Goal: Transaction & Acquisition: Obtain resource

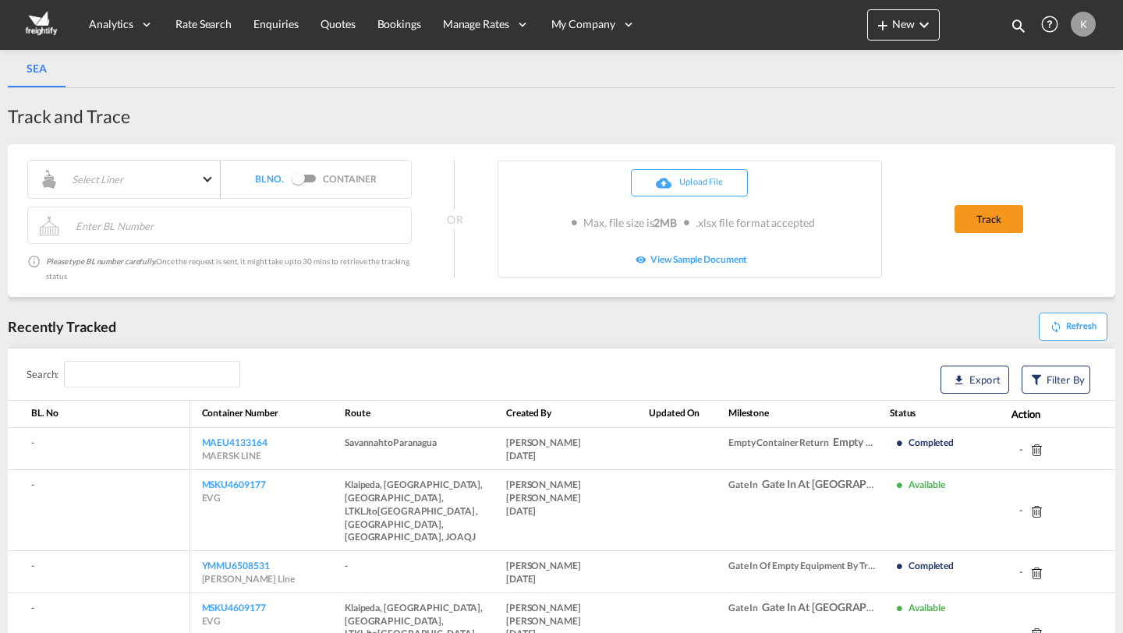
select select "10"
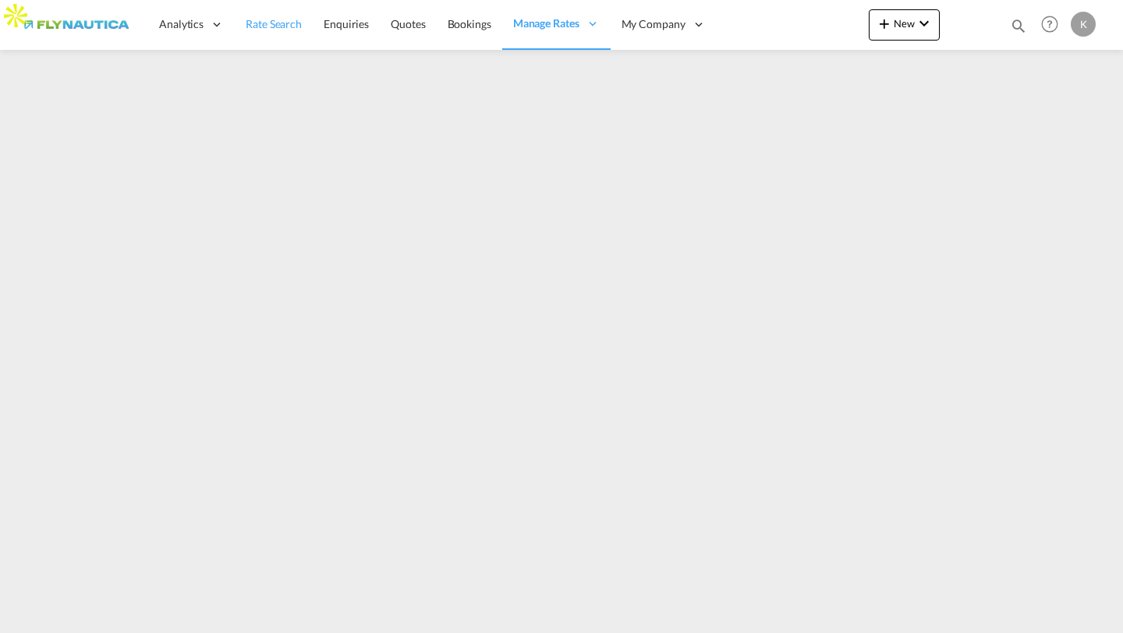
click at [262, 24] on span "Rate Search" at bounding box center [274, 23] width 56 height 13
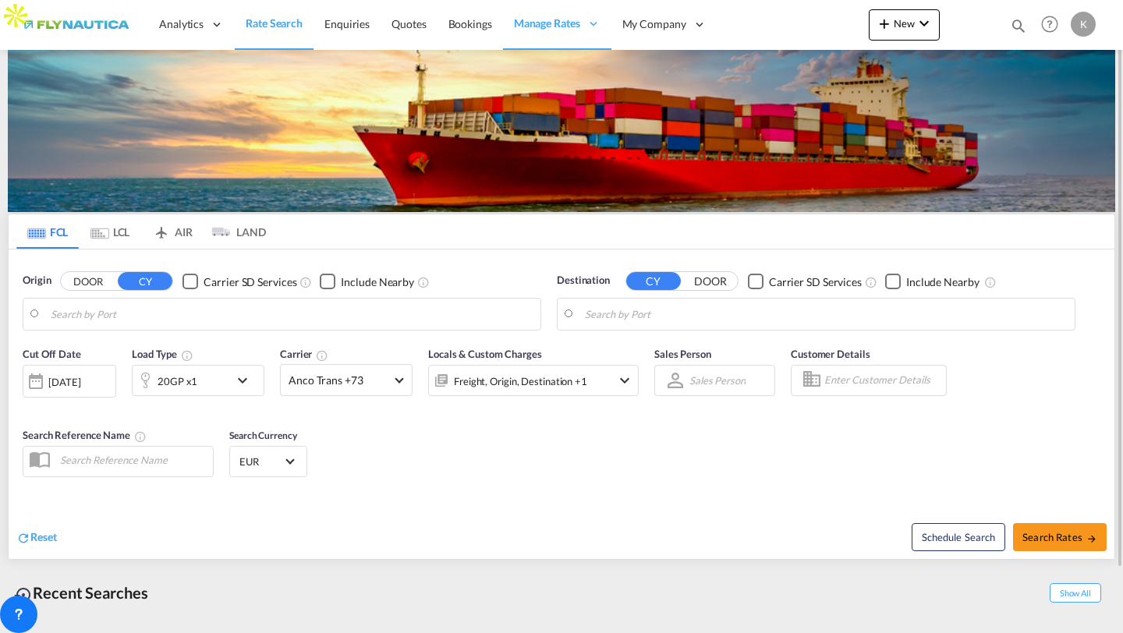
click at [118, 239] on md-tab-item "LCL" at bounding box center [110, 232] width 62 height 34
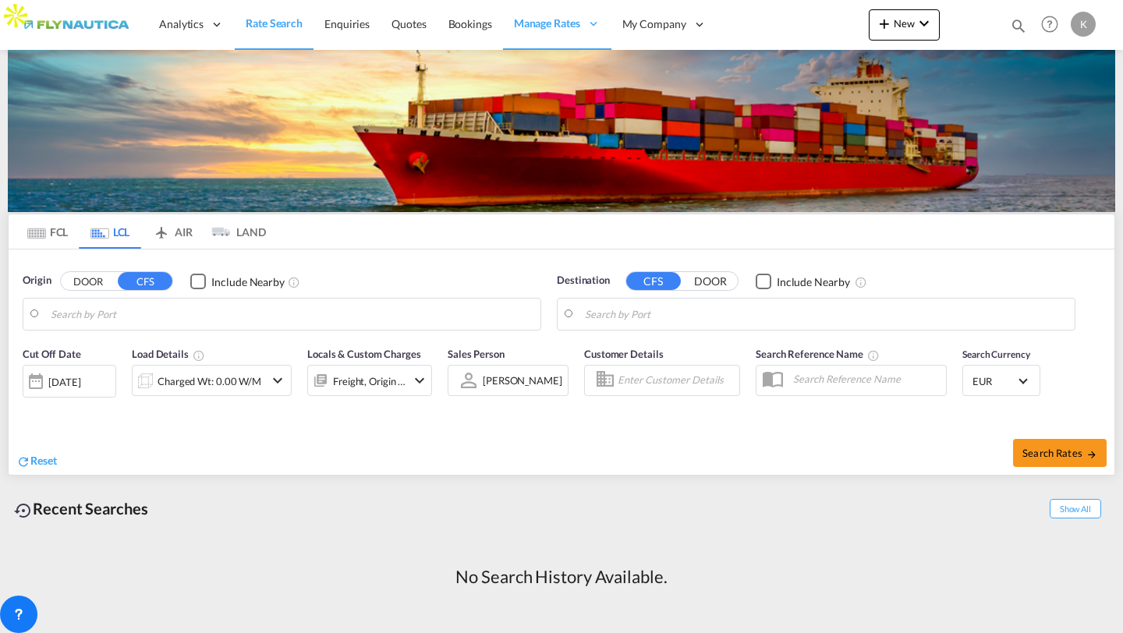
click at [98, 285] on button "DOOR" at bounding box center [88, 282] width 55 height 18
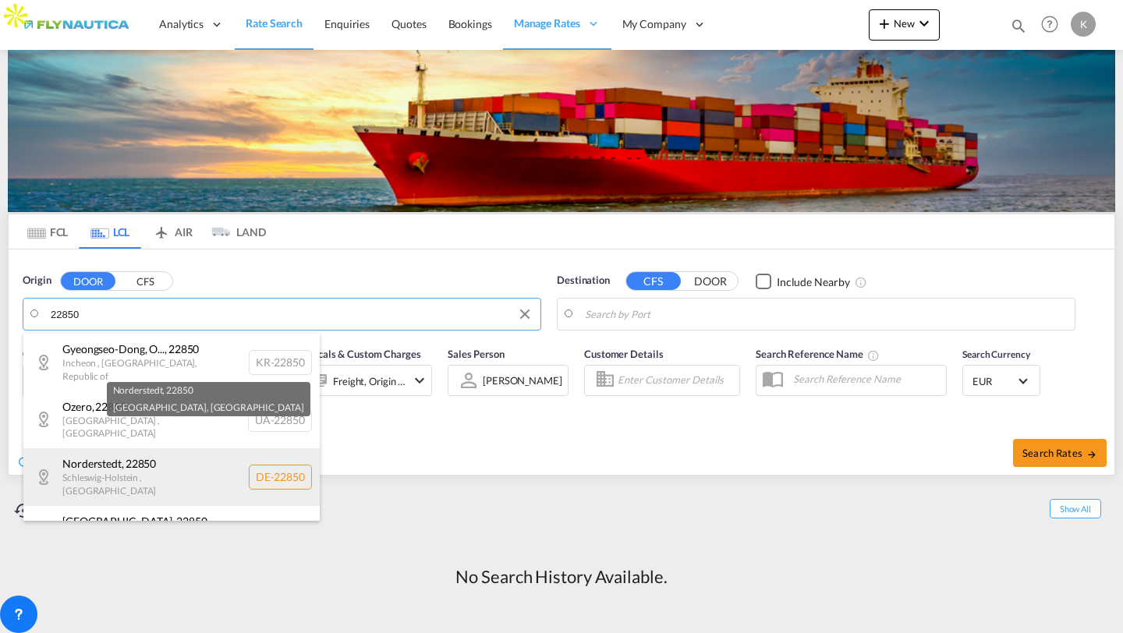
click at [167, 450] on div "Norderstedt , 22850 Schleswig-Holstein , Germany DE-22850" at bounding box center [171, 477] width 296 height 57
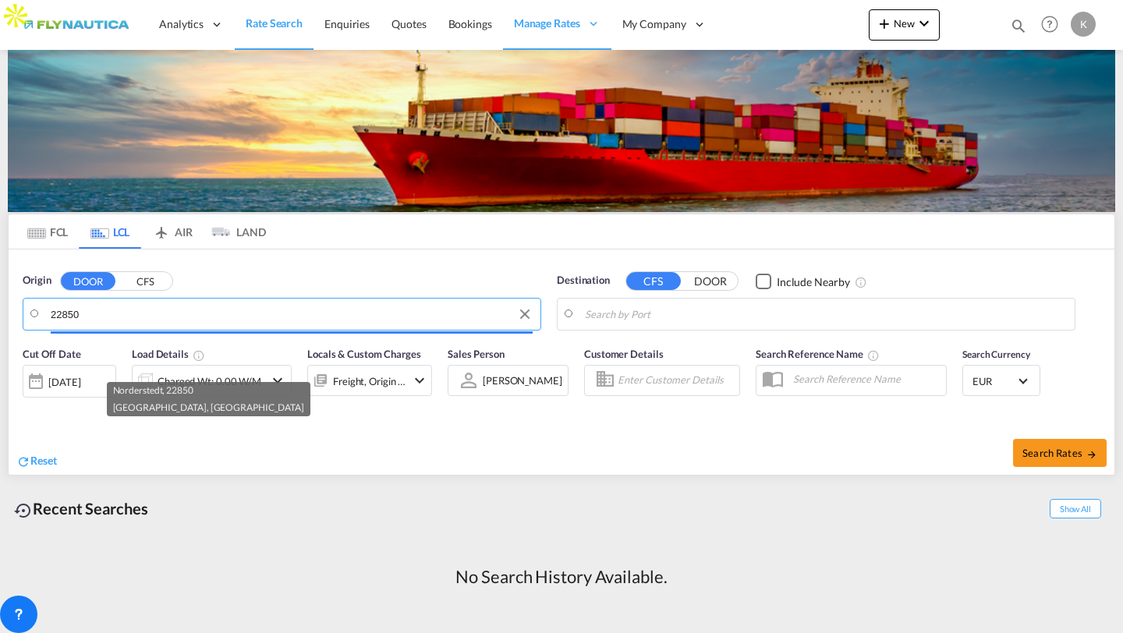
type input "DE-22850, Norderstedt, Schleswig-Holstein"
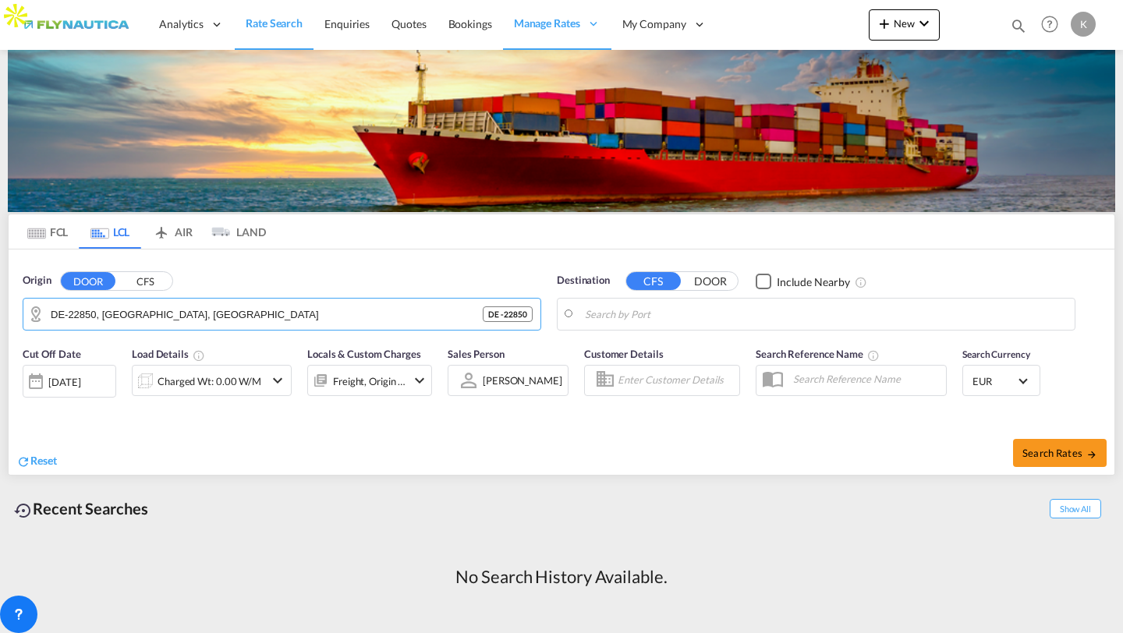
click at [624, 311] on input "Search by Port" at bounding box center [826, 314] width 482 height 23
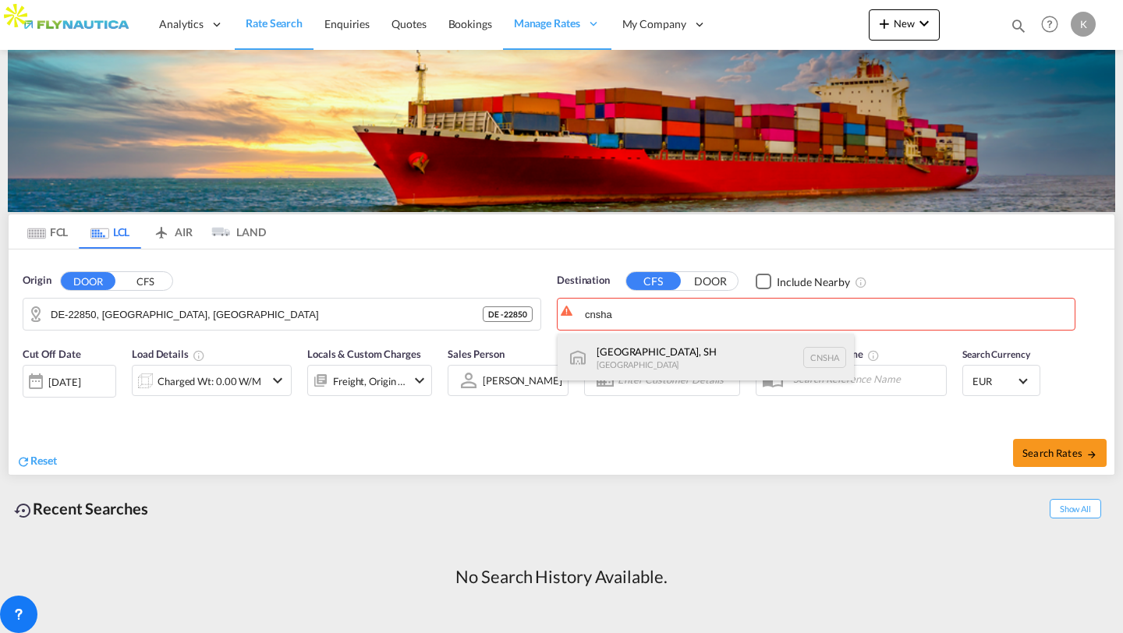
click at [673, 346] on div "Shanghai, SH China CNSHA" at bounding box center [706, 357] width 296 height 47
type input "Shanghai, SH, CNSHA"
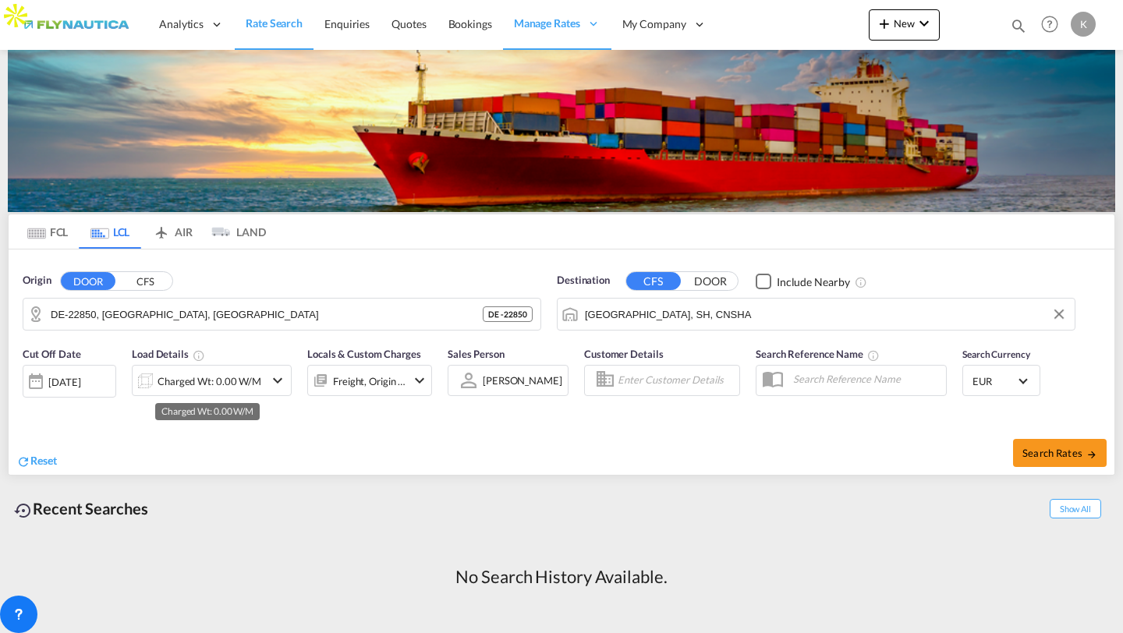
click at [252, 379] on div "Charged Wt: 0.00 W/M" at bounding box center [210, 382] width 104 height 22
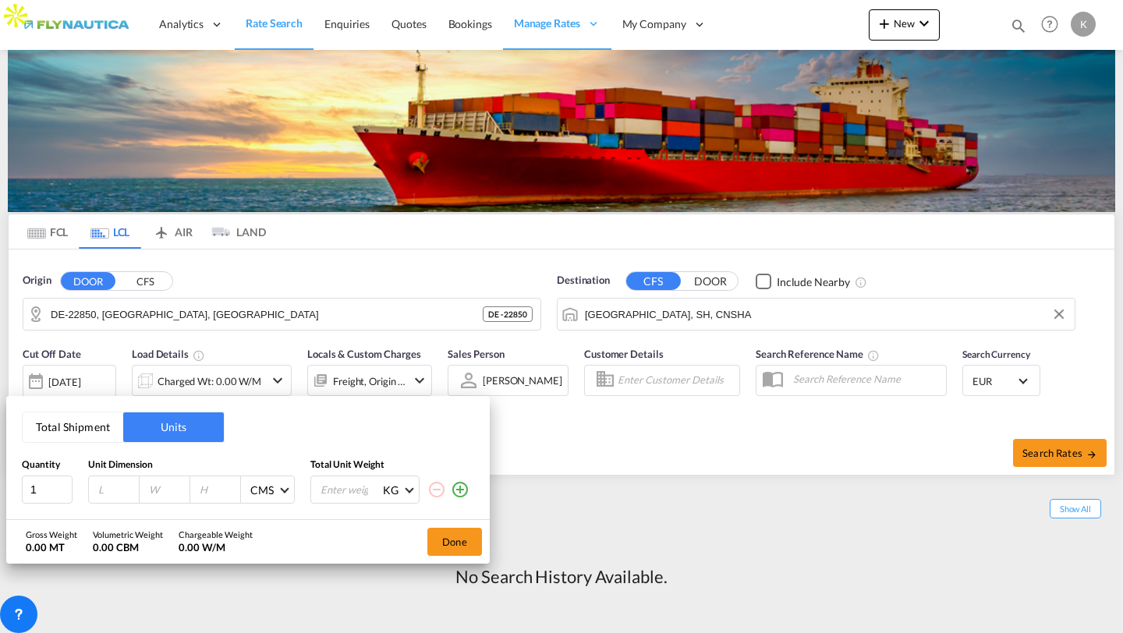
click at [47, 424] on button "Total Shipment" at bounding box center [73, 428] width 101 height 30
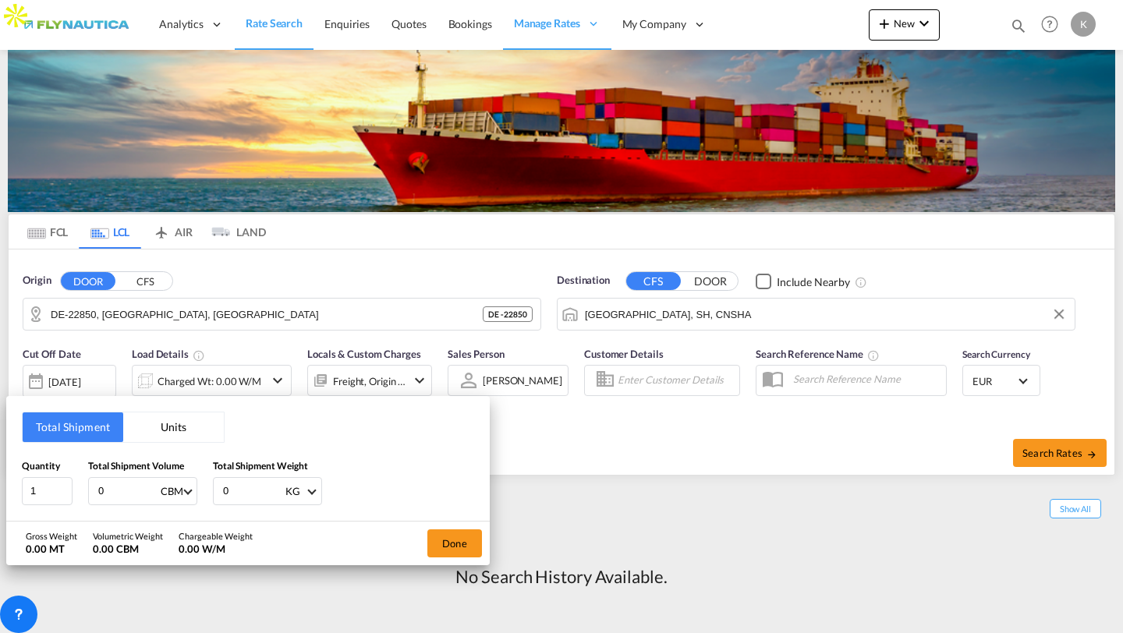
click at [122, 499] on input "0" at bounding box center [128, 491] width 62 height 27
type input "0"
type input "100"
click at [236, 488] on input "0" at bounding box center [253, 491] width 62 height 27
type input "100"
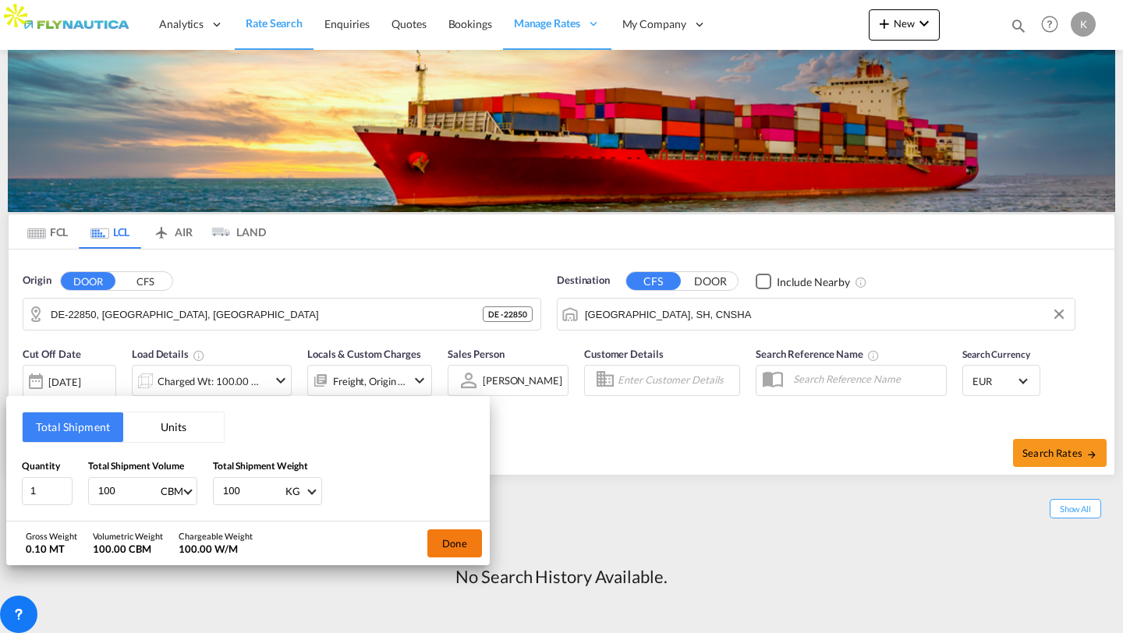
click at [432, 544] on button "Done" at bounding box center [455, 544] width 55 height 28
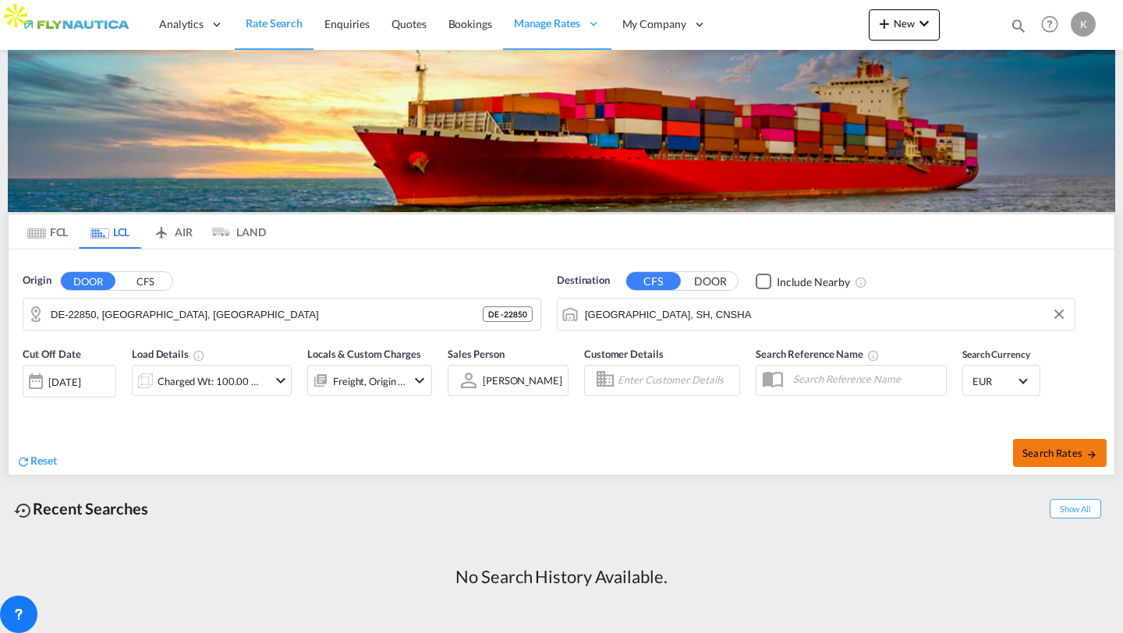
click at [1056, 456] on span "Search Rates" at bounding box center [1060, 453] width 75 height 12
type input "22850 to CNSHA / 9 Sep 2025"
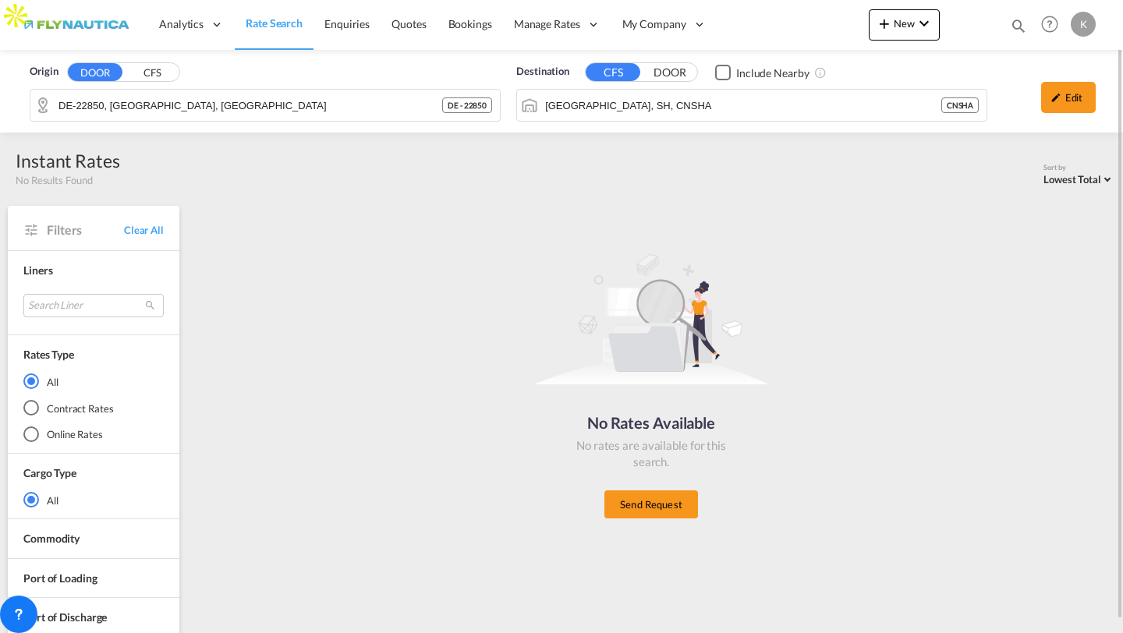
click at [728, 69] on div "Checkbox No Ink" at bounding box center [723, 73] width 16 height 16
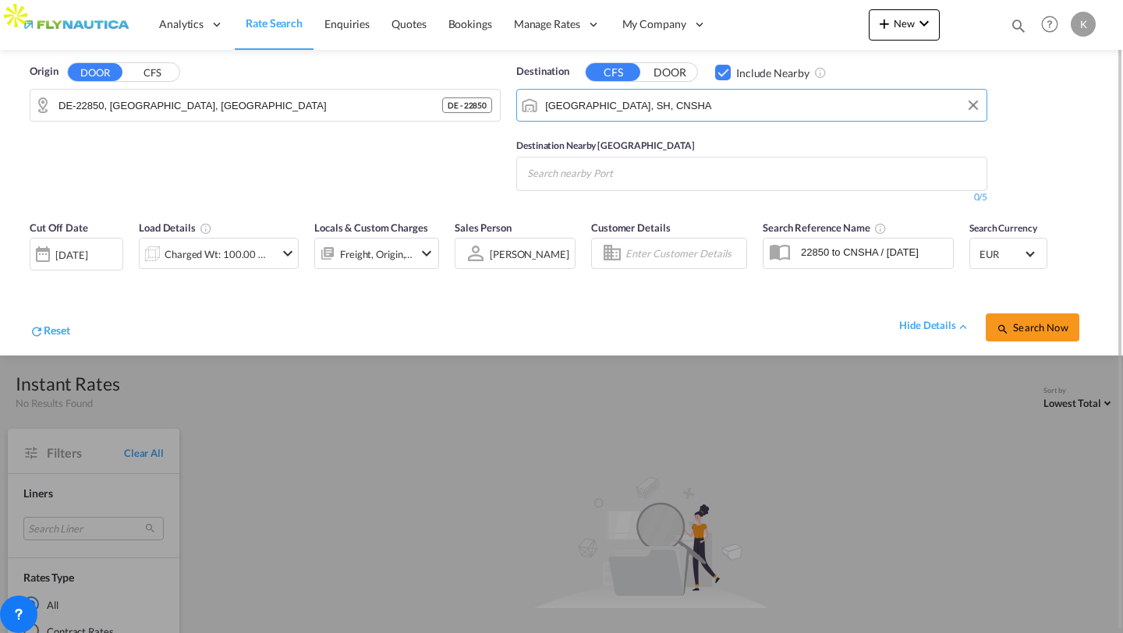
click at [667, 105] on input "Shanghai, SH, CNSHA" at bounding box center [762, 105] width 434 height 23
click at [971, 111] on md-icon "Clear Input" at bounding box center [973, 105] width 17 height 17
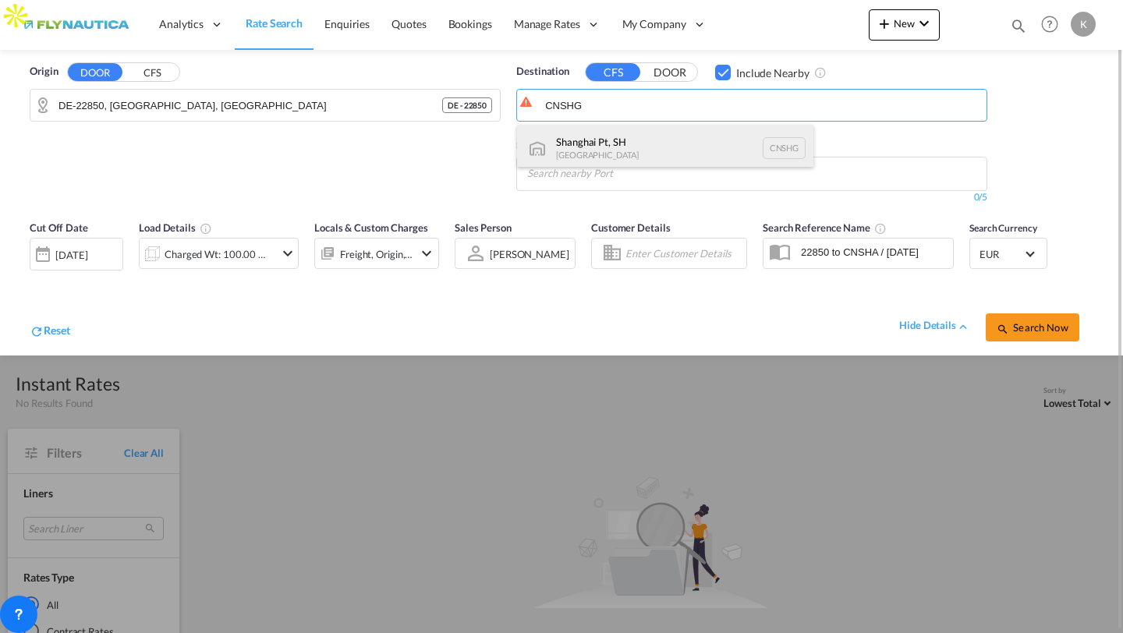
click at [634, 135] on div "Shanghai Pt, SH China CNSHG" at bounding box center [665, 148] width 296 height 47
type input "Shanghai Pt, SH, CNSHG"
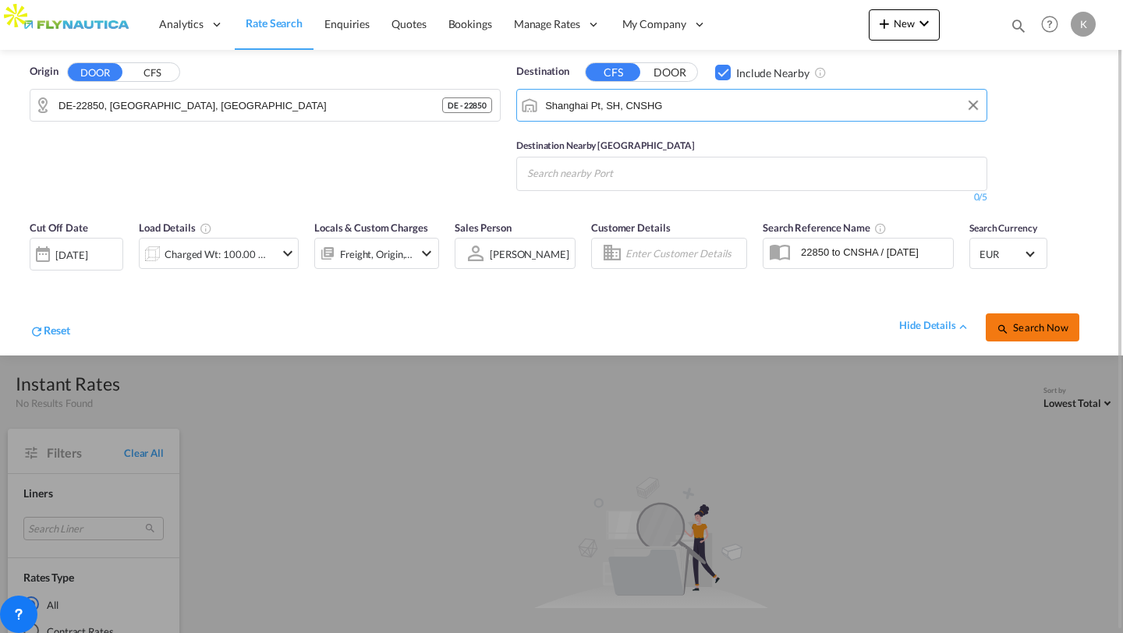
click at [1017, 318] on button "Search Now" at bounding box center [1033, 328] width 94 height 28
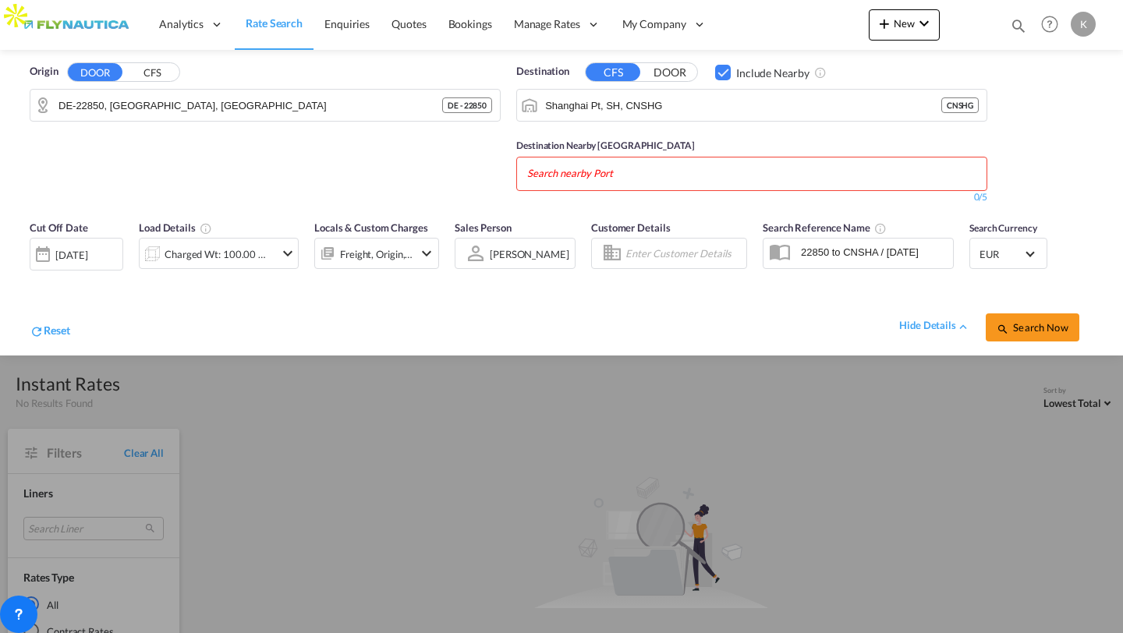
click at [718, 76] on div "Checkbox No Ink" at bounding box center [723, 73] width 16 height 16
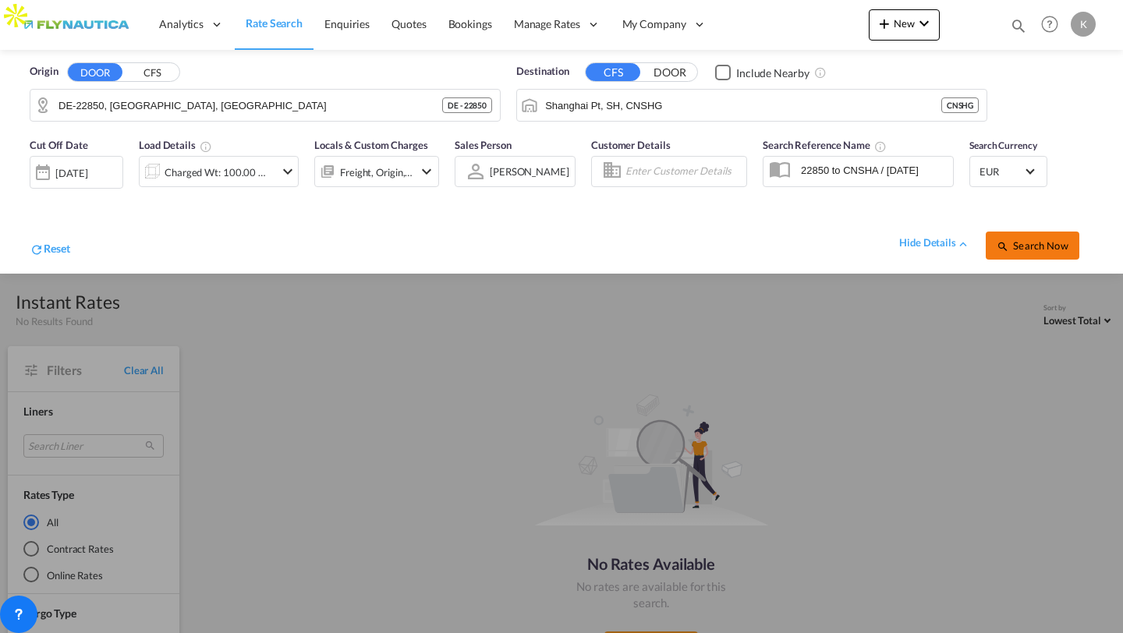
click at [1023, 243] on span "Search Now" at bounding box center [1032, 246] width 71 height 12
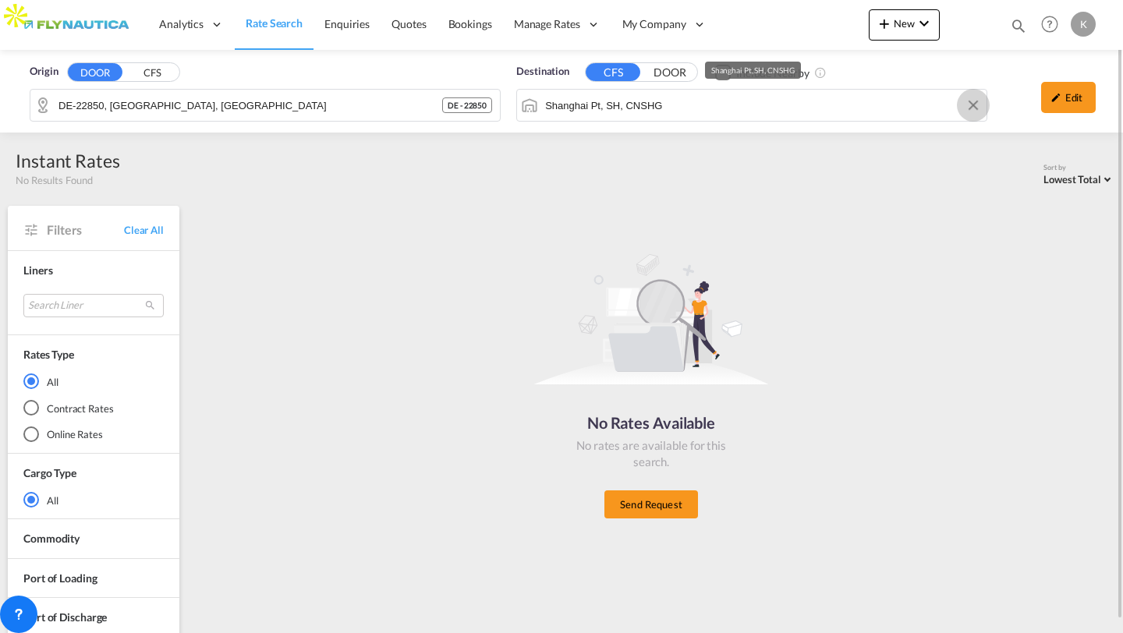
click at [974, 107] on button "Clear Input" at bounding box center [973, 105] width 23 height 23
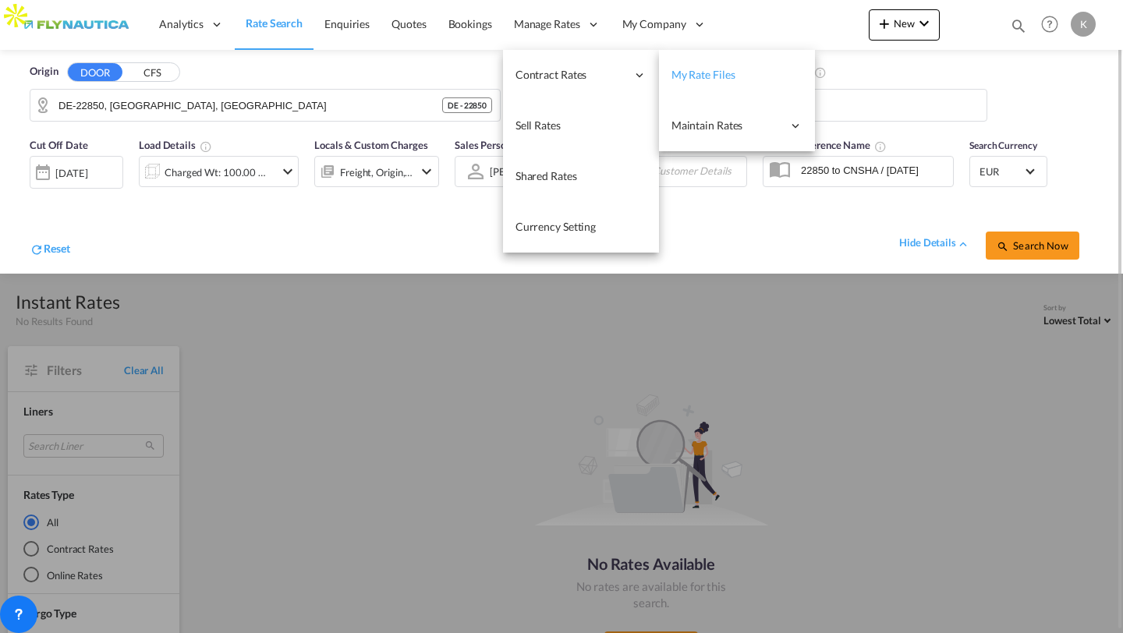
click at [722, 68] on span "My Rate Files" at bounding box center [704, 74] width 64 height 13
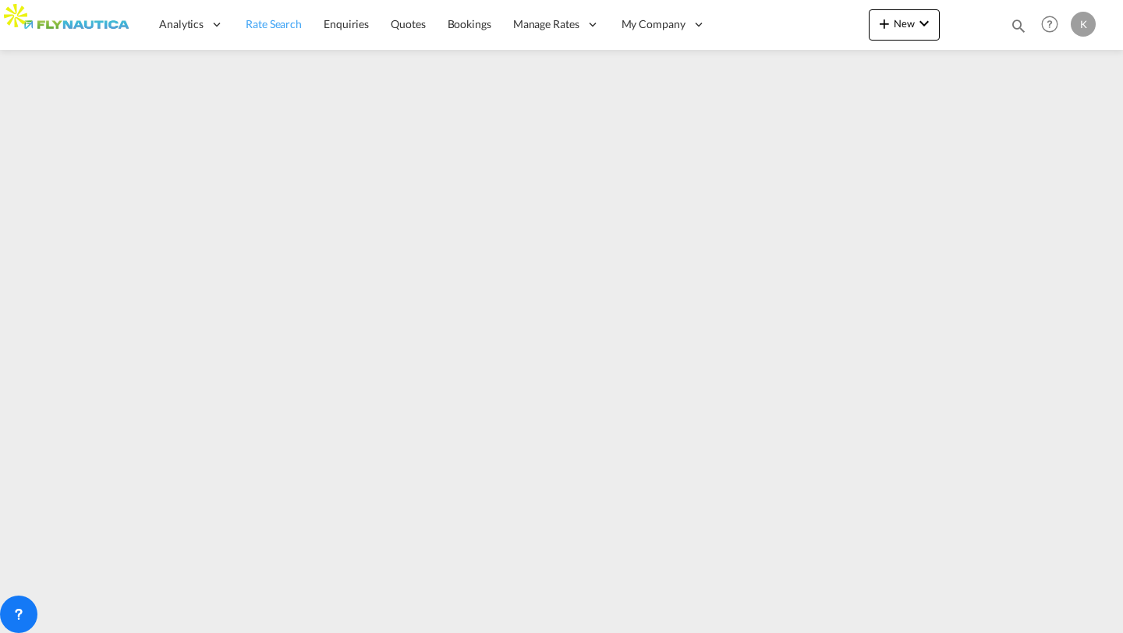
click at [279, 25] on span "Rate Search" at bounding box center [274, 23] width 56 height 13
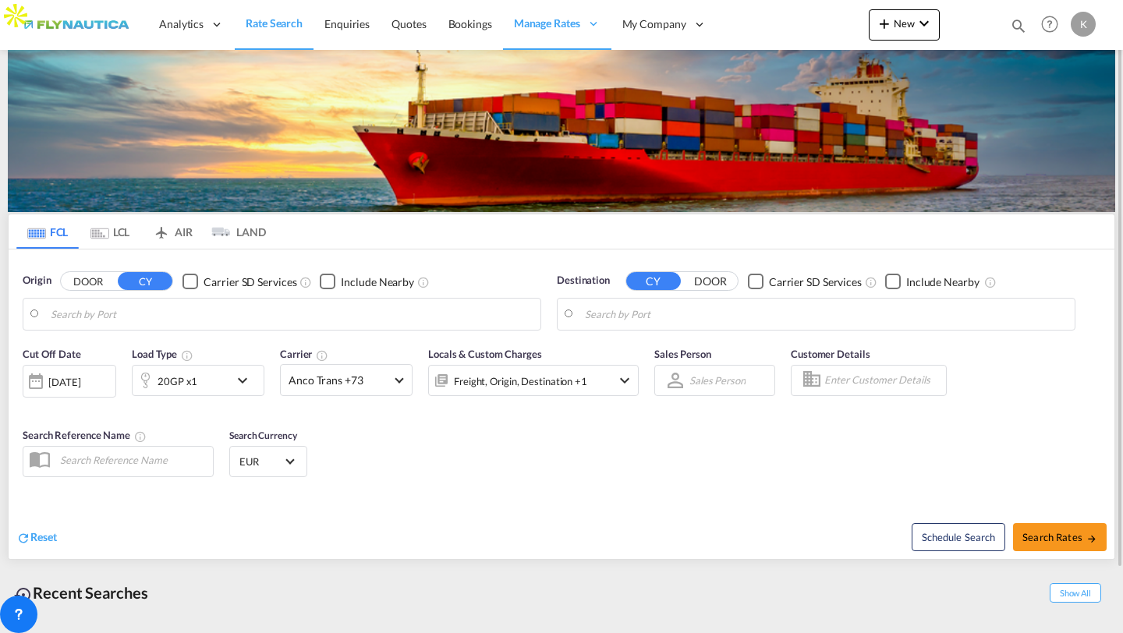
click at [236, 227] on md-tab-item "LAND" at bounding box center [235, 232] width 62 height 34
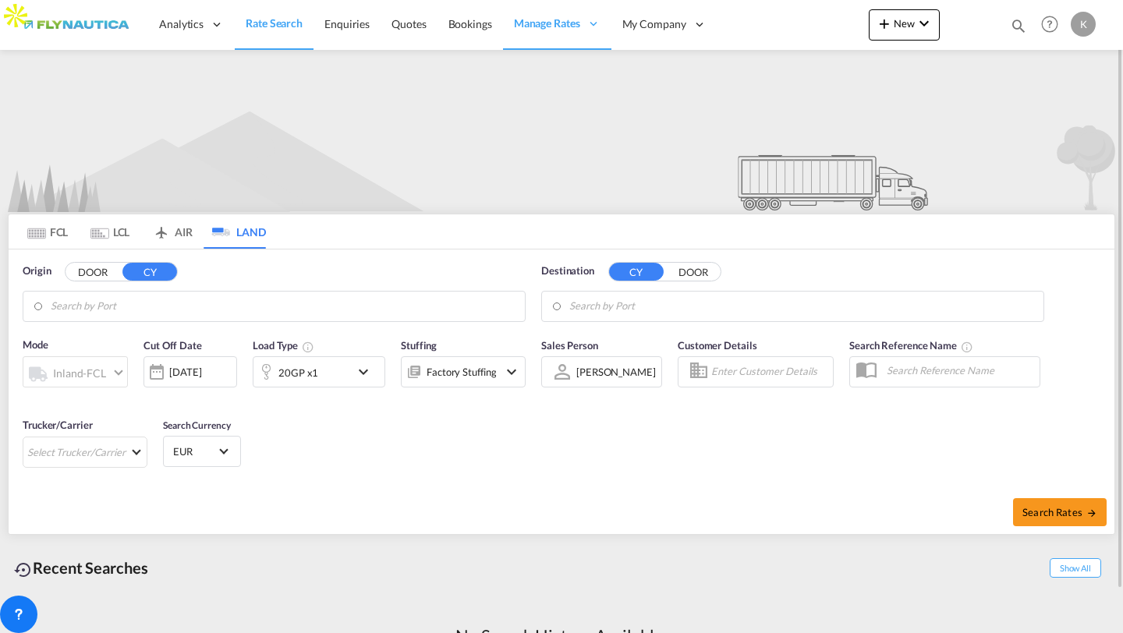
click at [103, 243] on md-tab-item "LCL" at bounding box center [110, 232] width 62 height 34
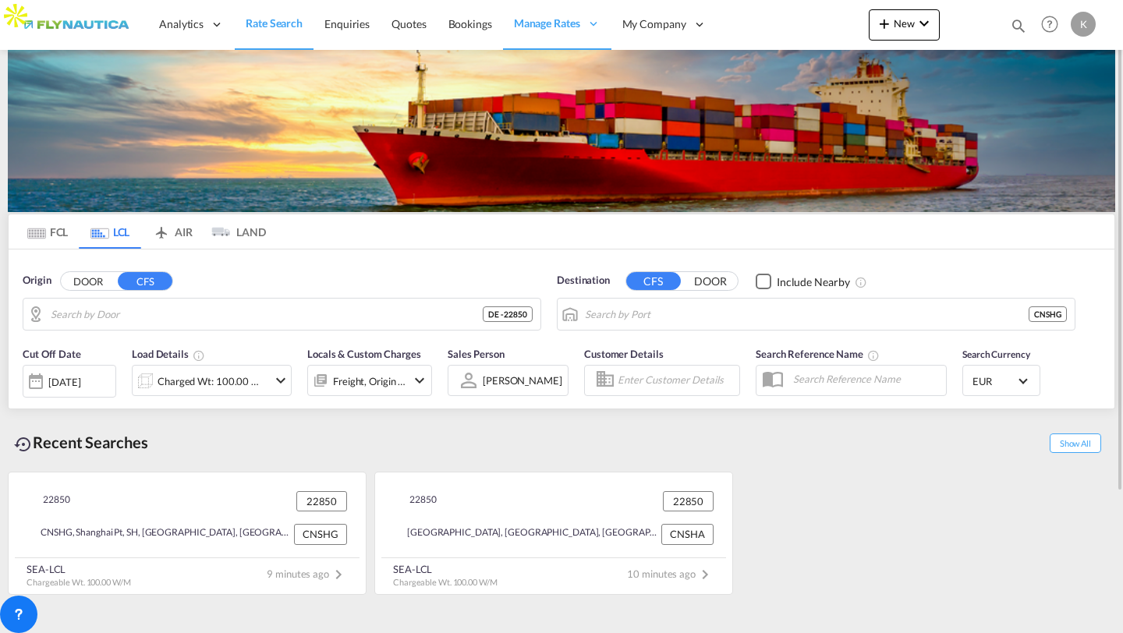
type input "DE-22850, Norderstedt, Schleswig-Holstein"
type input "Shanghai Pt, SH, CNSHG"
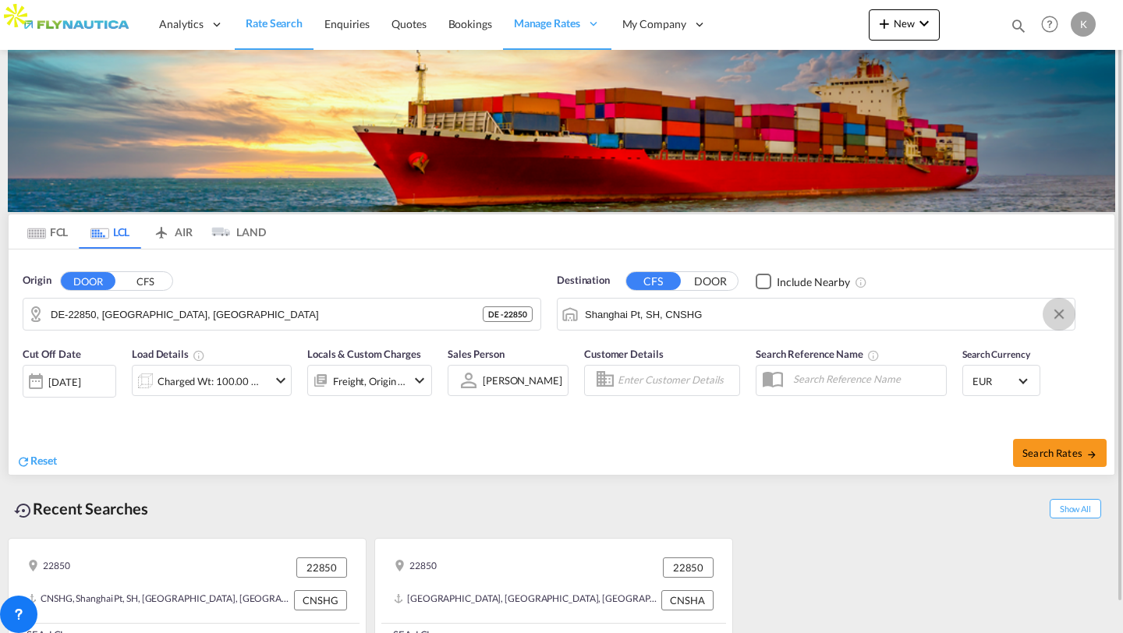
click at [1064, 316] on md-icon "Clear Input" at bounding box center [1059, 315] width 17 height 17
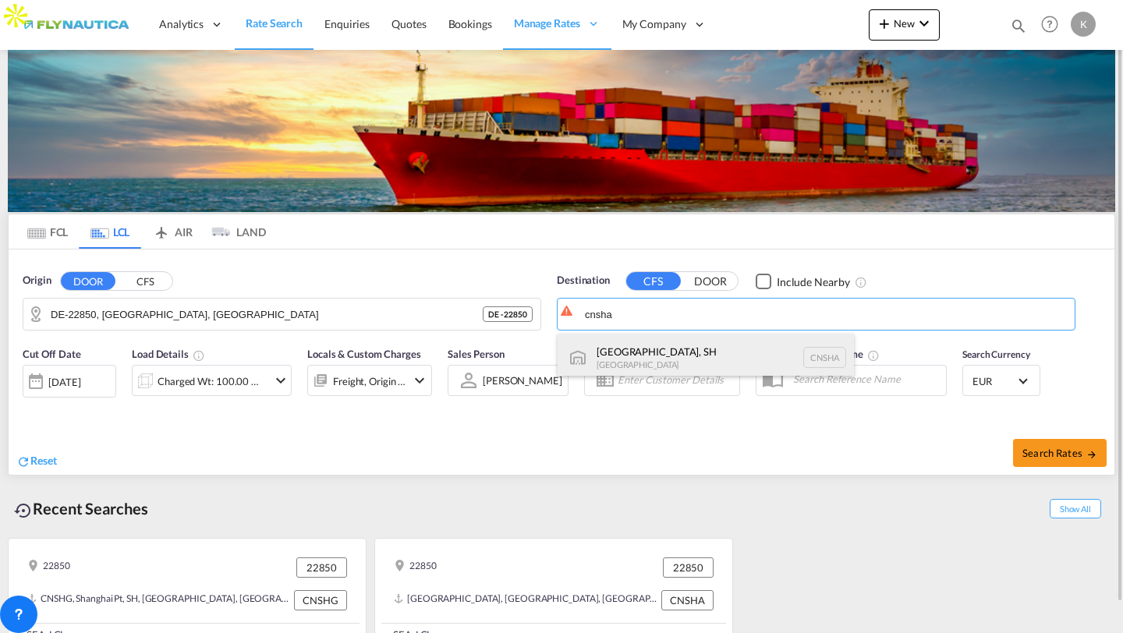
click at [764, 368] on div "Shanghai, SH China CNSHA" at bounding box center [706, 357] width 296 height 47
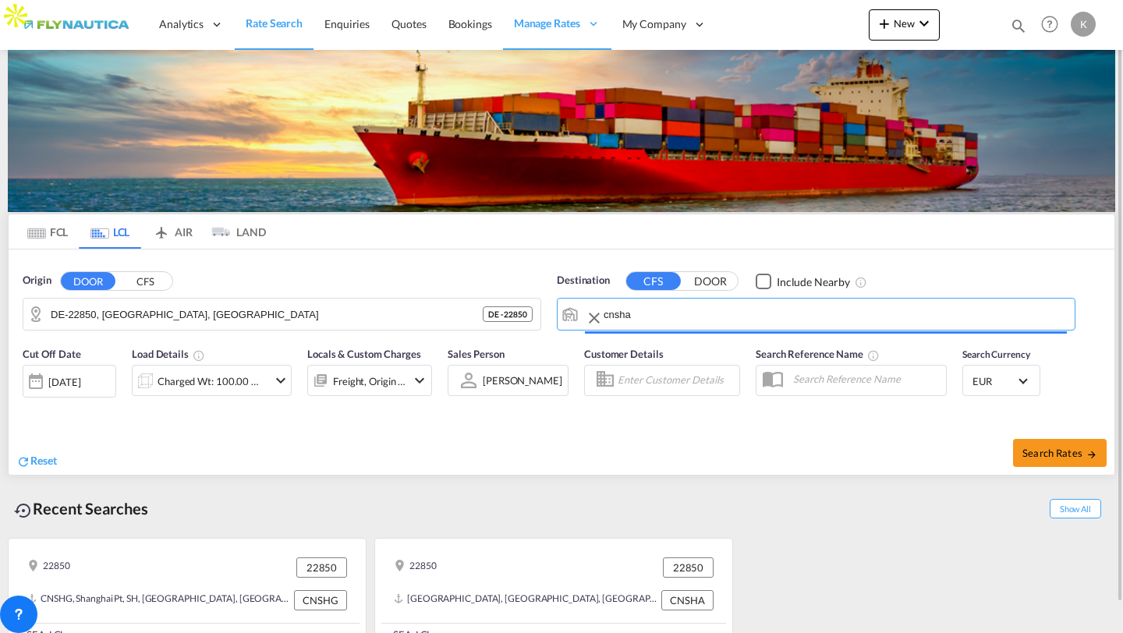
type input "Shanghai, SH, CNSHA"
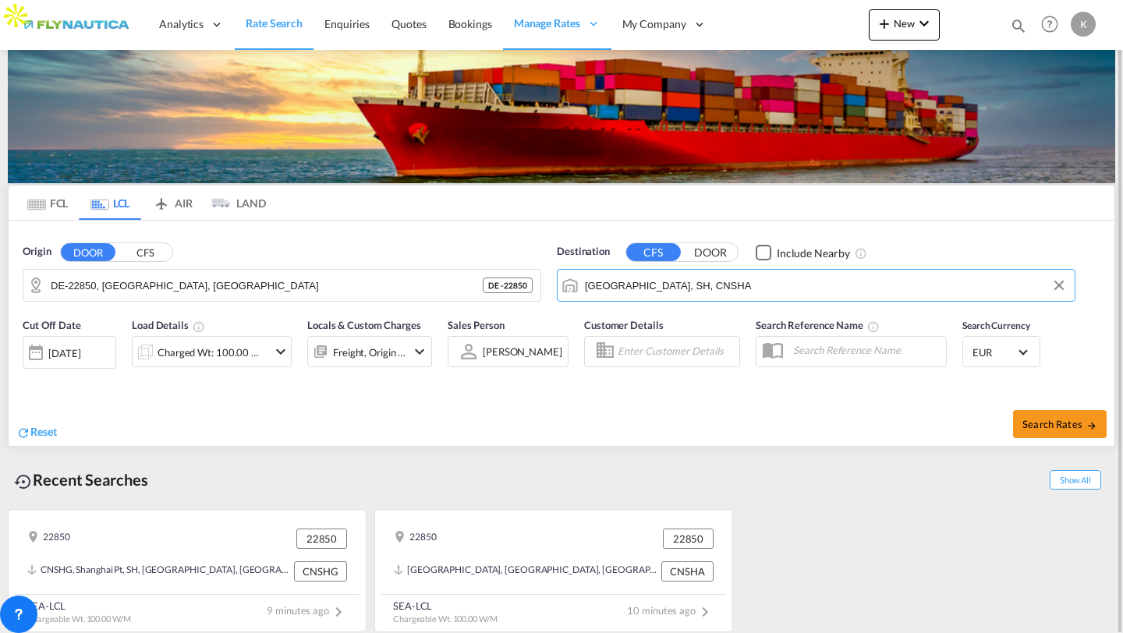
scroll to position [31, 0]
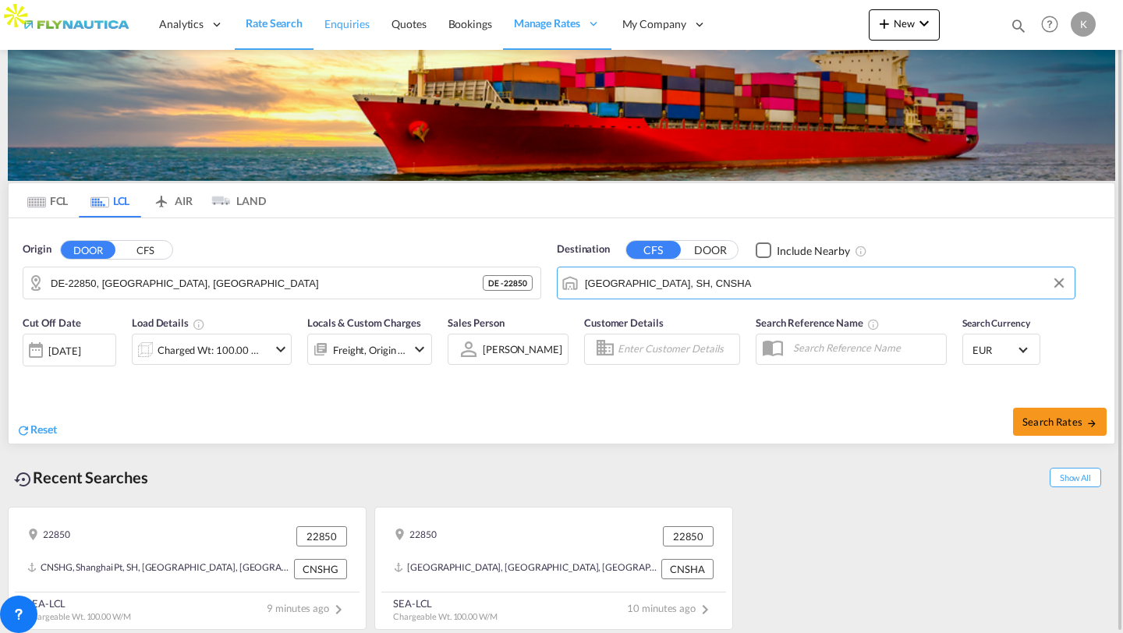
click at [345, 31] on span "Enquiries" at bounding box center [347, 24] width 45 height 16
